Goal: Check status: Check status

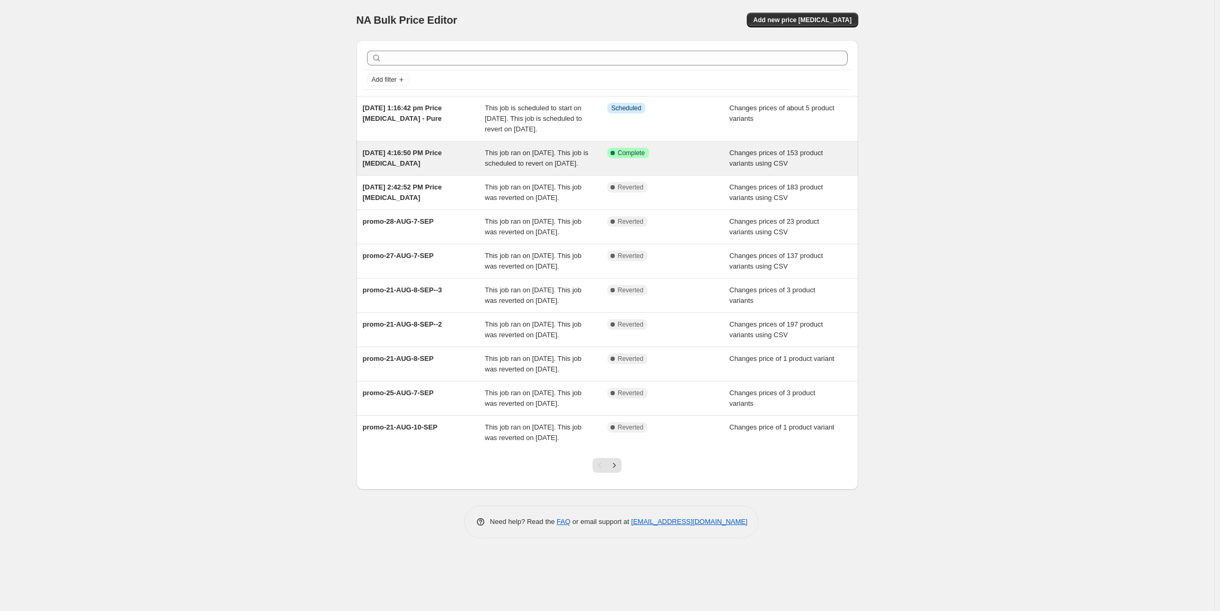
click at [426, 165] on span "[DATE] 4:16:50 PM Price [MEDICAL_DATA]" at bounding box center [402, 158] width 79 height 18
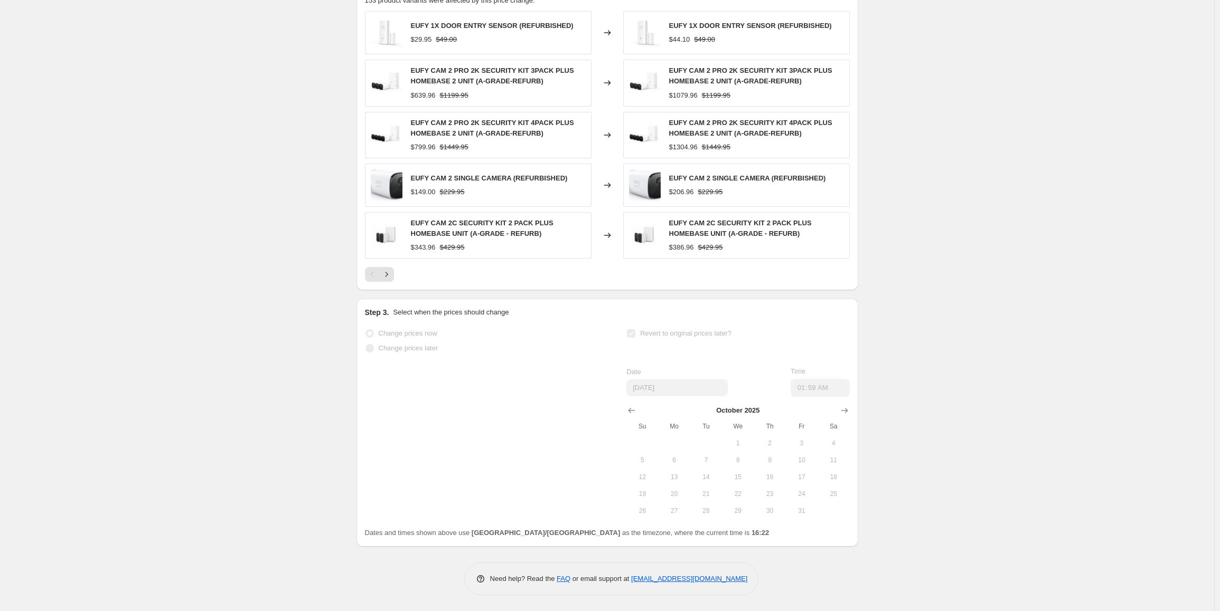
scroll to position [470, 0]
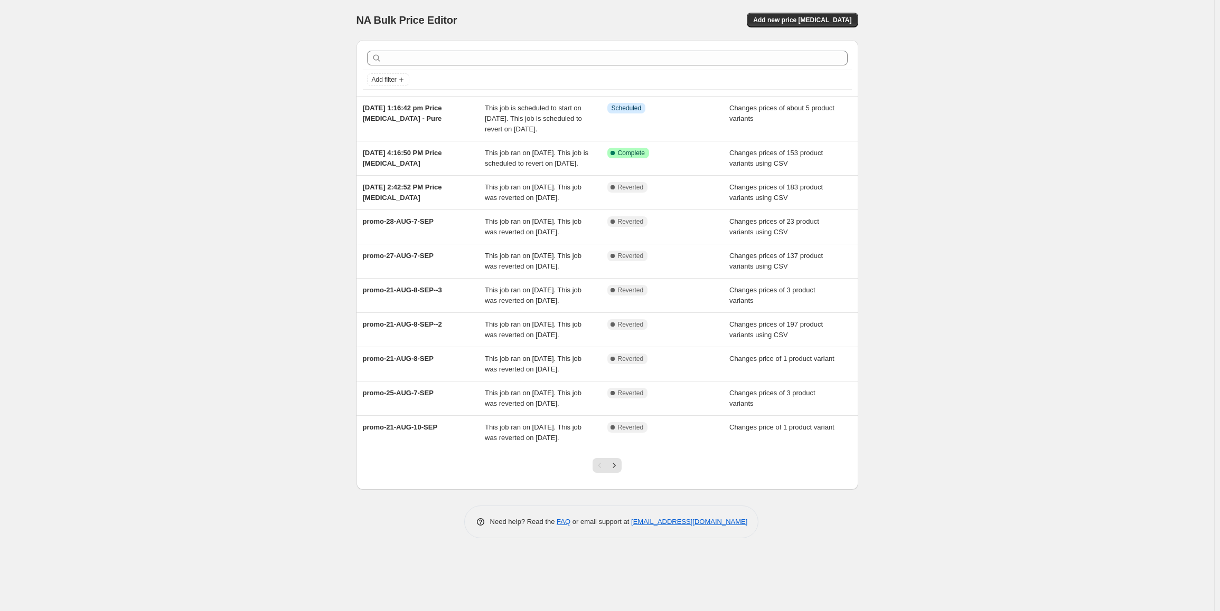
click at [259, 243] on div "NA Bulk Price Editor. This page is ready NA Bulk Price Editor Add new price [ME…" at bounding box center [607, 305] width 1214 height 611
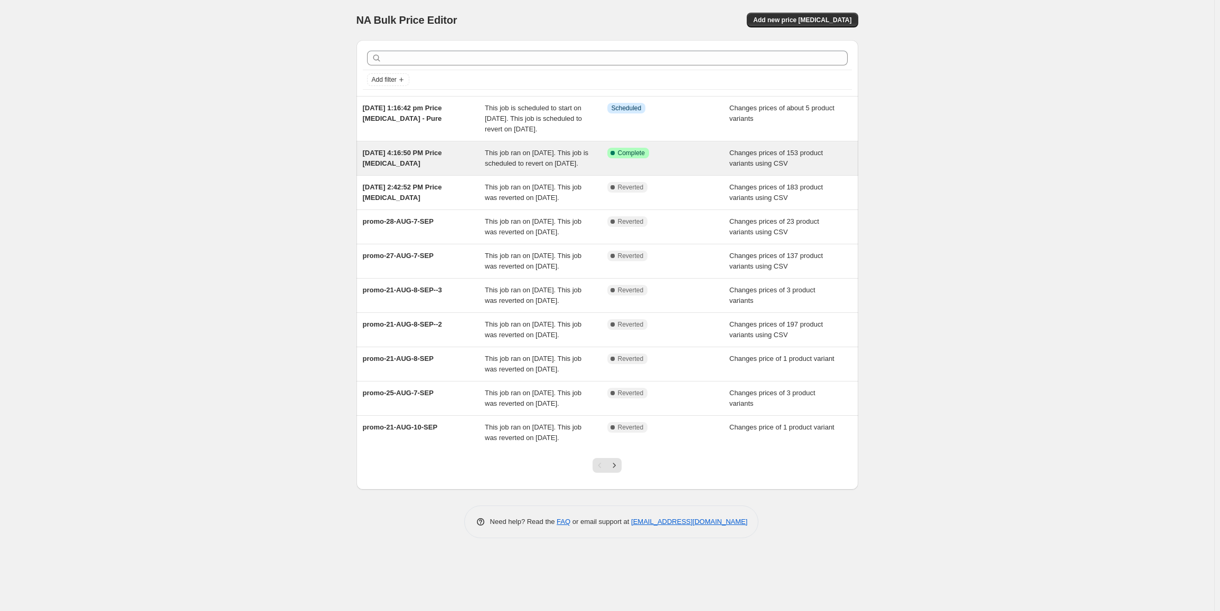
click at [422, 167] on span "[DATE] 4:16:50 PM Price [MEDICAL_DATA]" at bounding box center [402, 158] width 79 height 18
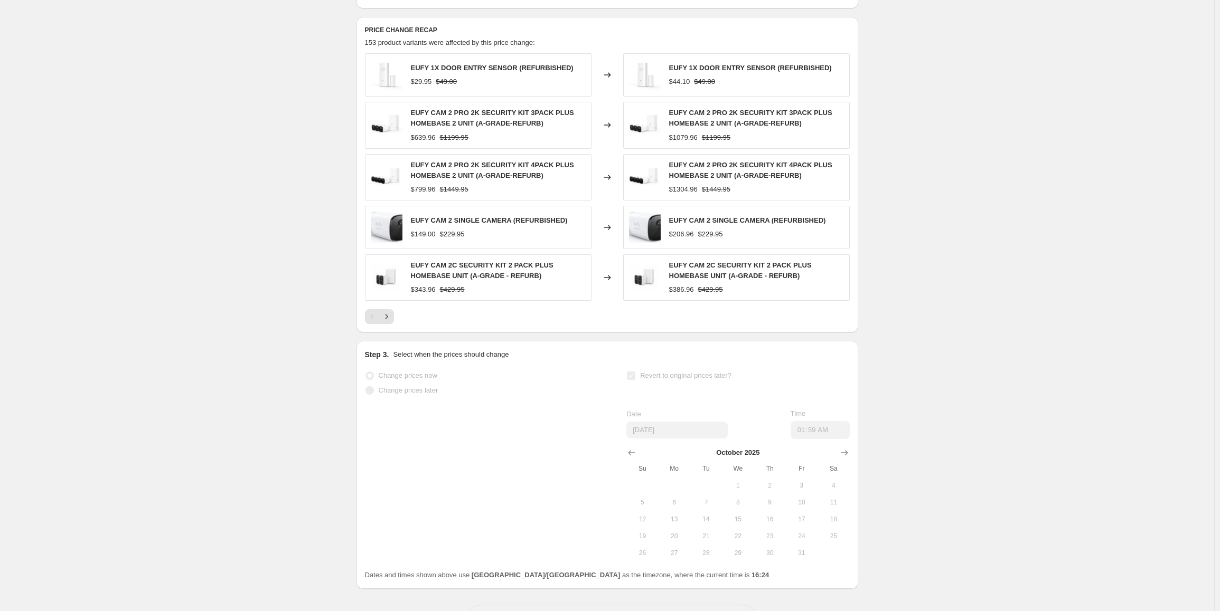
scroll to position [365, 0]
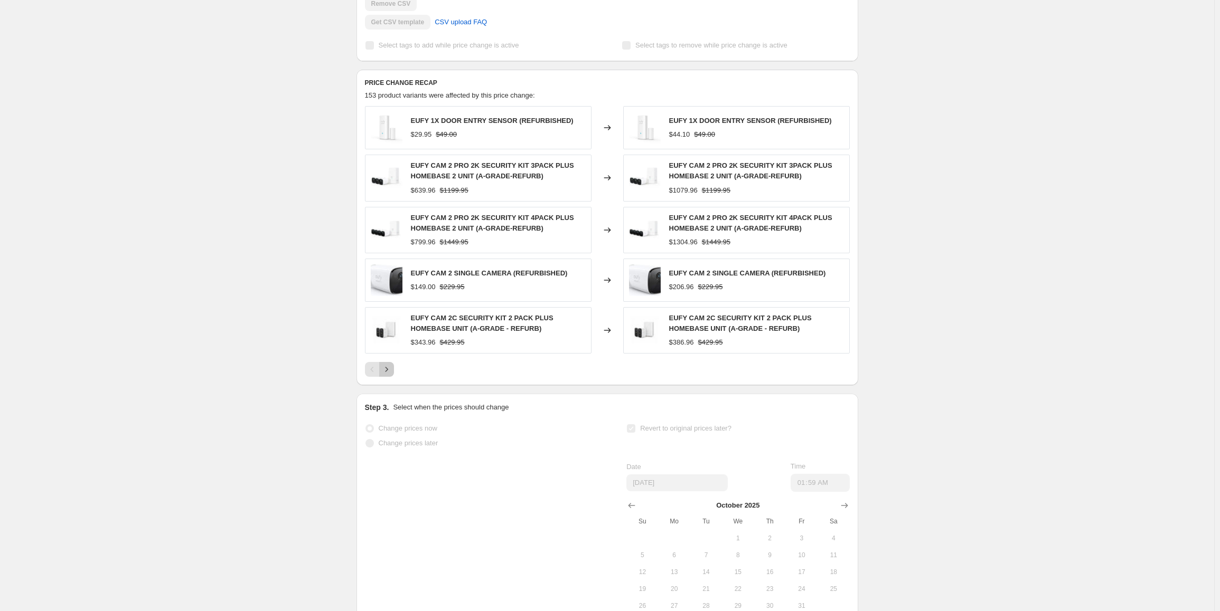
click at [385, 375] on icon "Next" at bounding box center [386, 369] width 11 height 11
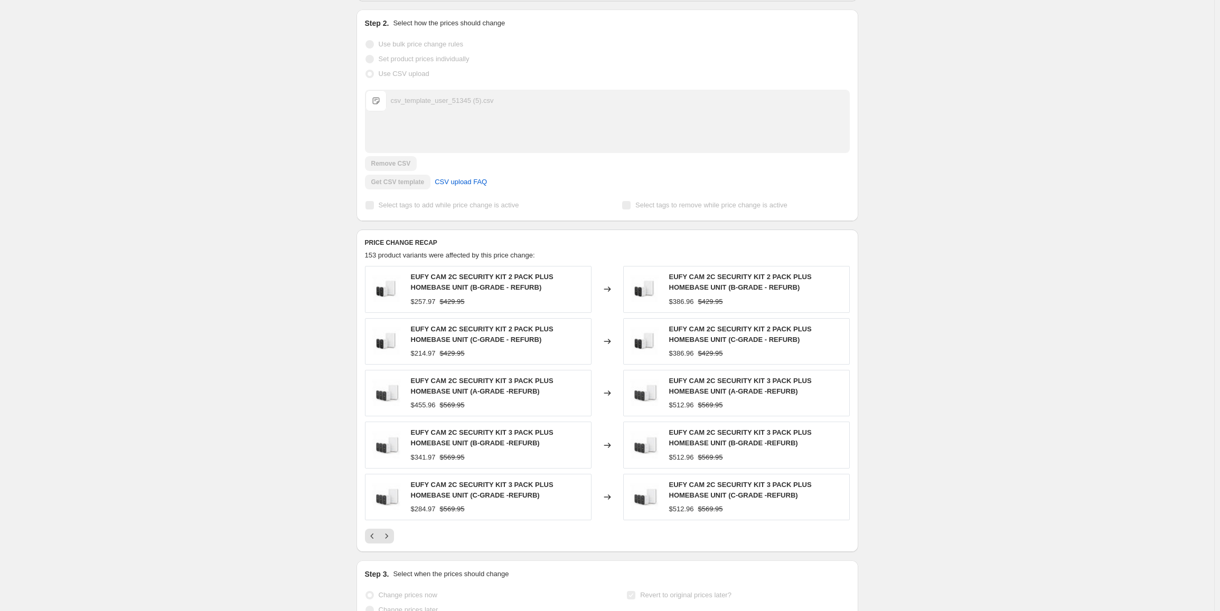
scroll to position [0, 0]
